Goal: Find contact information: Find contact information

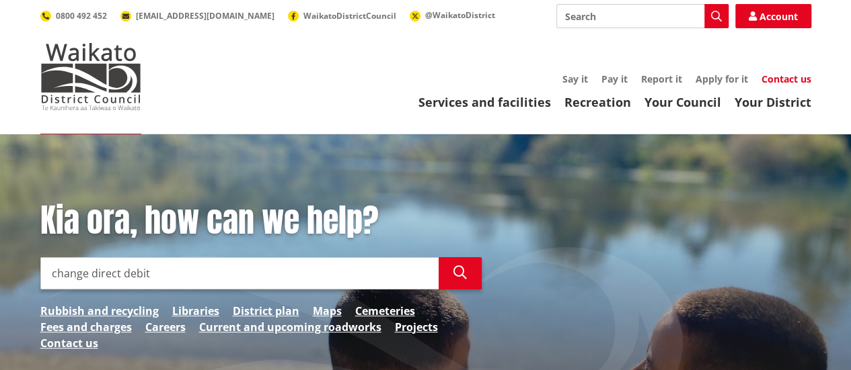
click at [791, 73] on link "Contact us" at bounding box center [786, 79] width 50 height 13
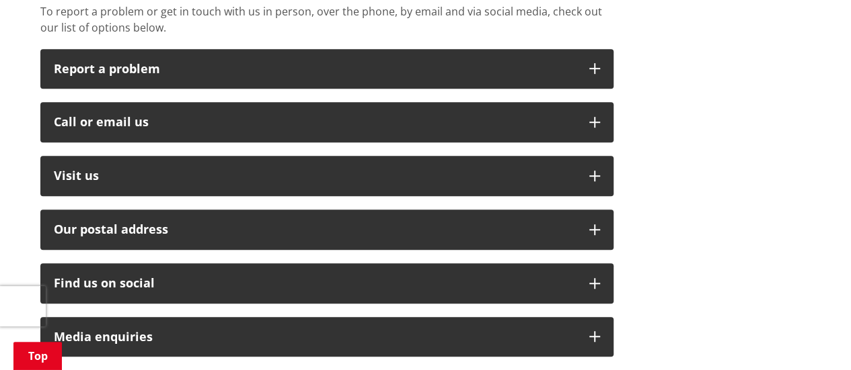
scroll to position [374, 0]
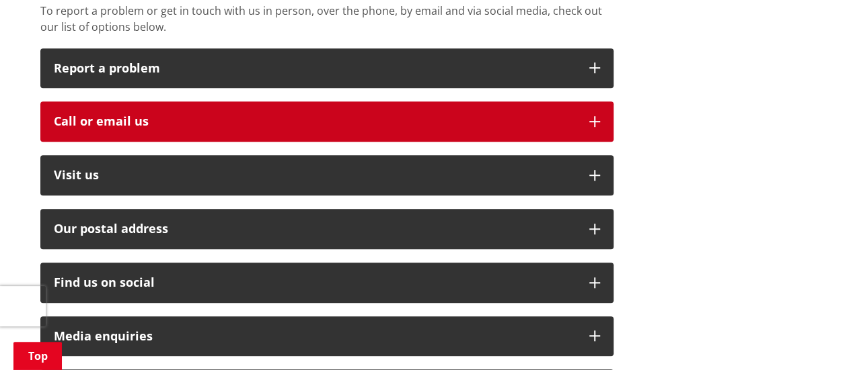
click at [597, 116] on icon "button" at bounding box center [594, 121] width 11 height 11
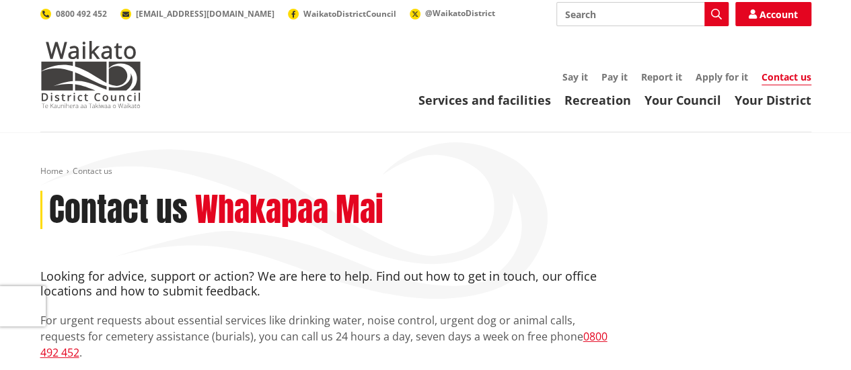
scroll to position [0, 0]
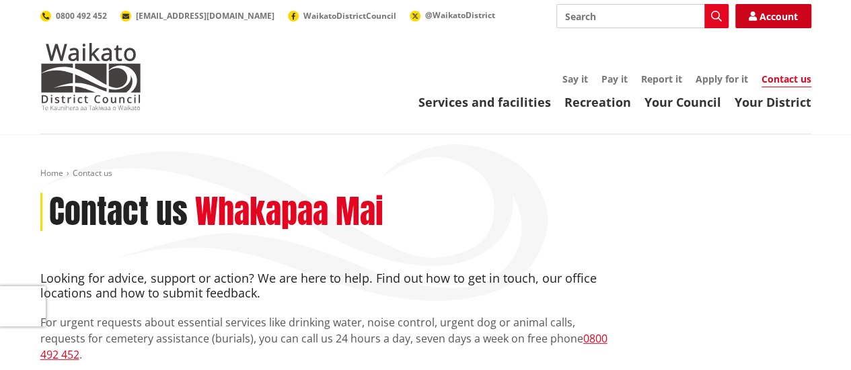
click at [781, 11] on link "Account" at bounding box center [773, 16] width 76 height 24
